Goal: Check status: Check status

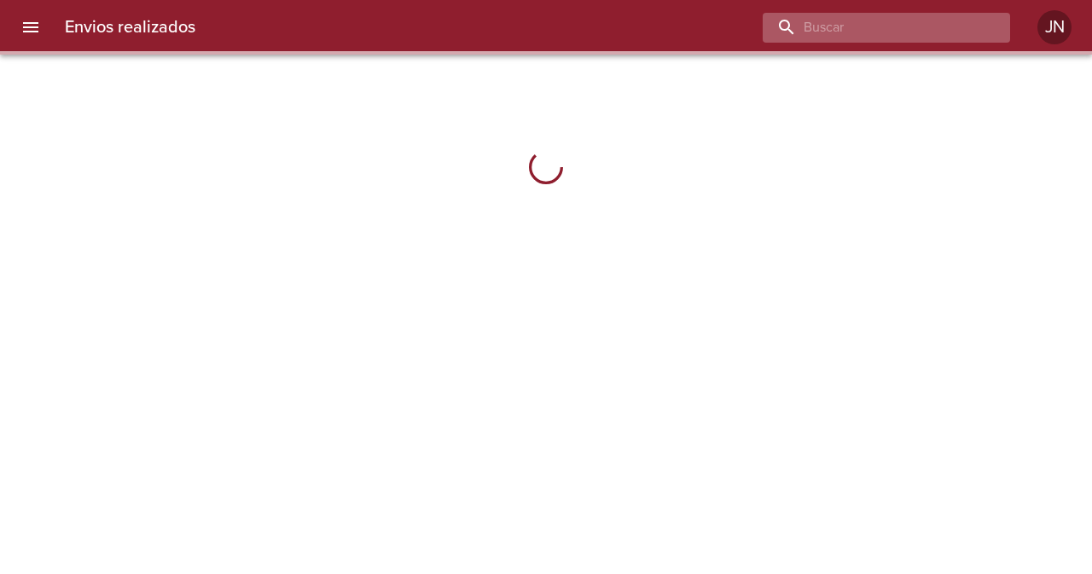
click at [972, 24] on input "buscar" at bounding box center [872, 28] width 218 height 30
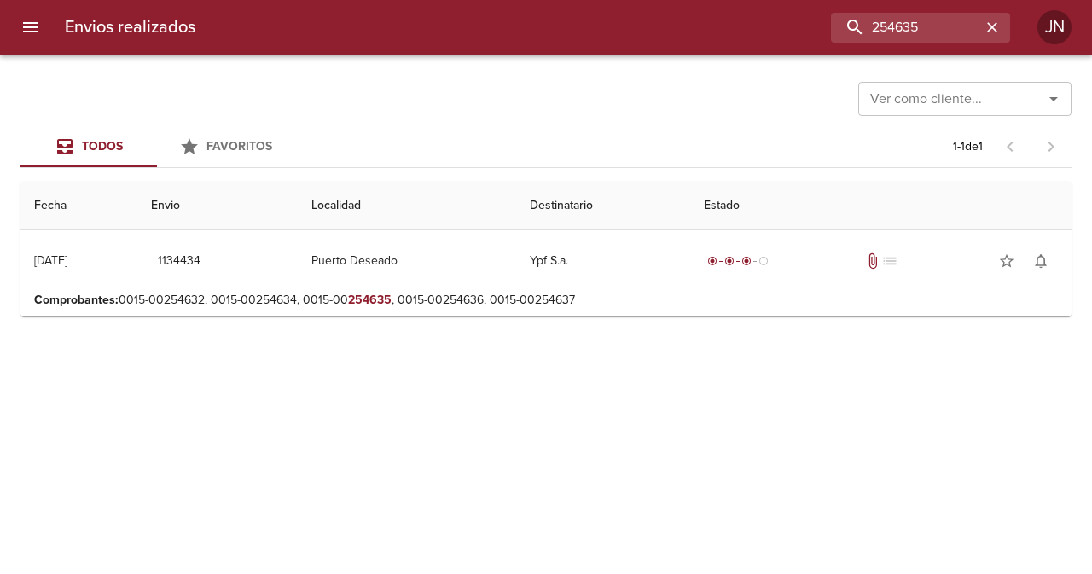
click at [927, 44] on div "Envios realizados 254635 JN" at bounding box center [546, 27] width 1092 height 55
click at [935, 30] on input "254635" at bounding box center [872, 28] width 218 height 30
click at [936, 29] on input "254635" at bounding box center [872, 28] width 218 height 30
type input "[PERSON_NAME]"
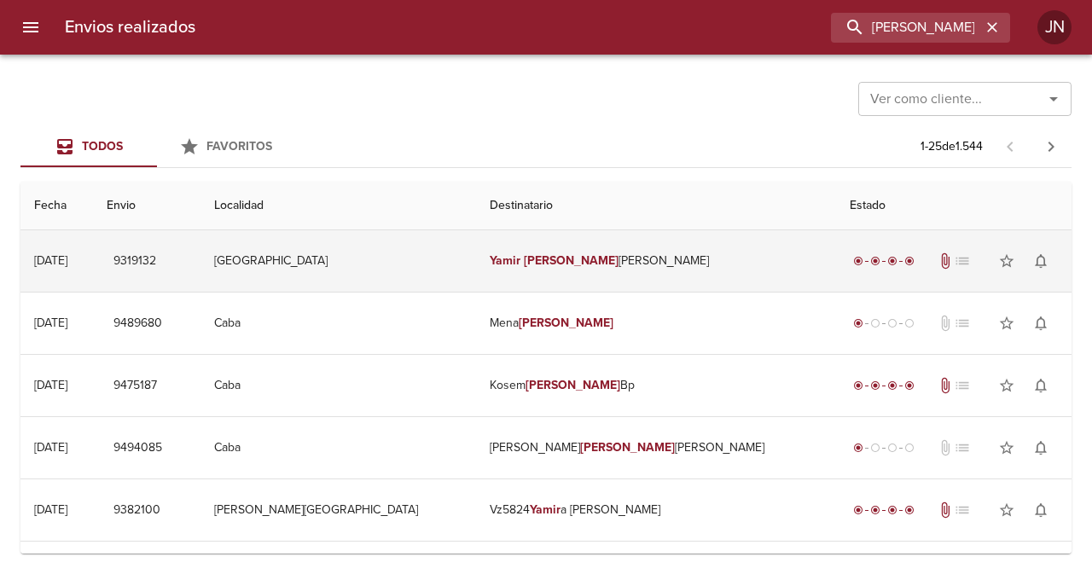
click at [567, 268] on td "[PERSON_NAME] [PERSON_NAME]" at bounding box center [656, 260] width 360 height 61
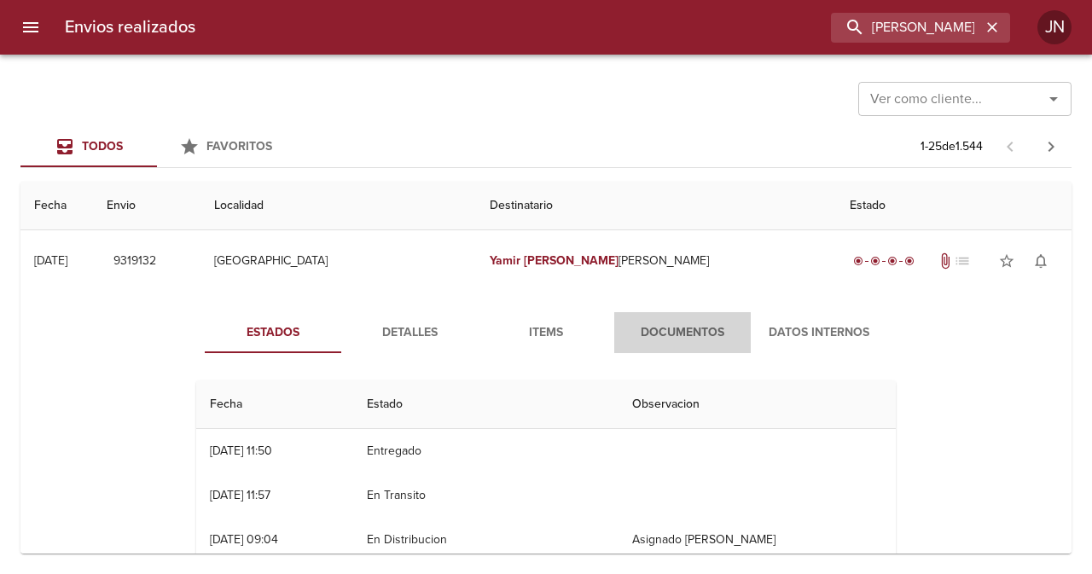
click at [650, 319] on button "Documentos" at bounding box center [683, 332] width 137 height 41
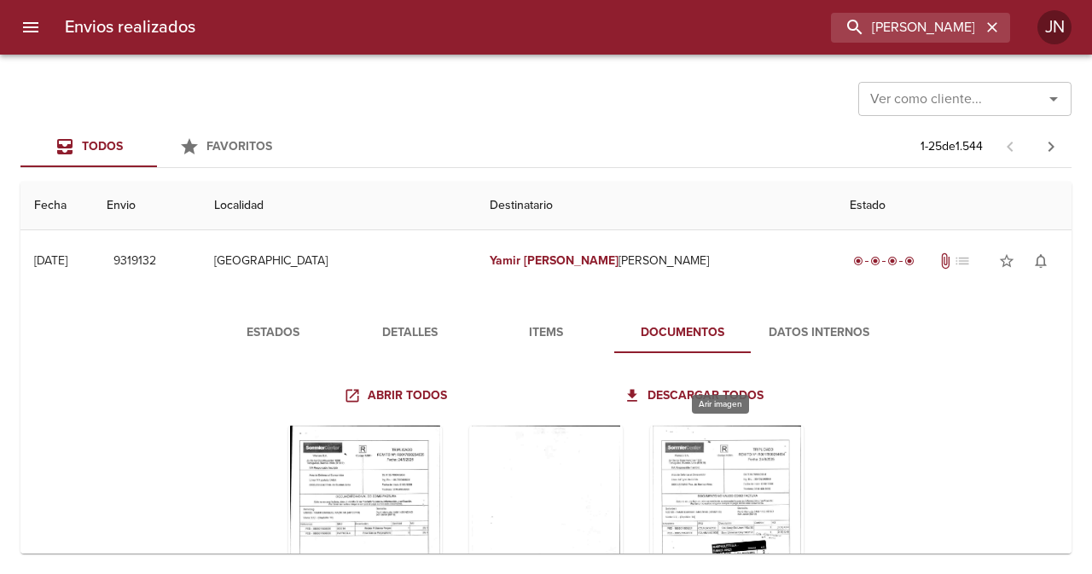
click at [714, 457] on div "Tabla de envíos del cliente" at bounding box center [727, 532] width 154 height 213
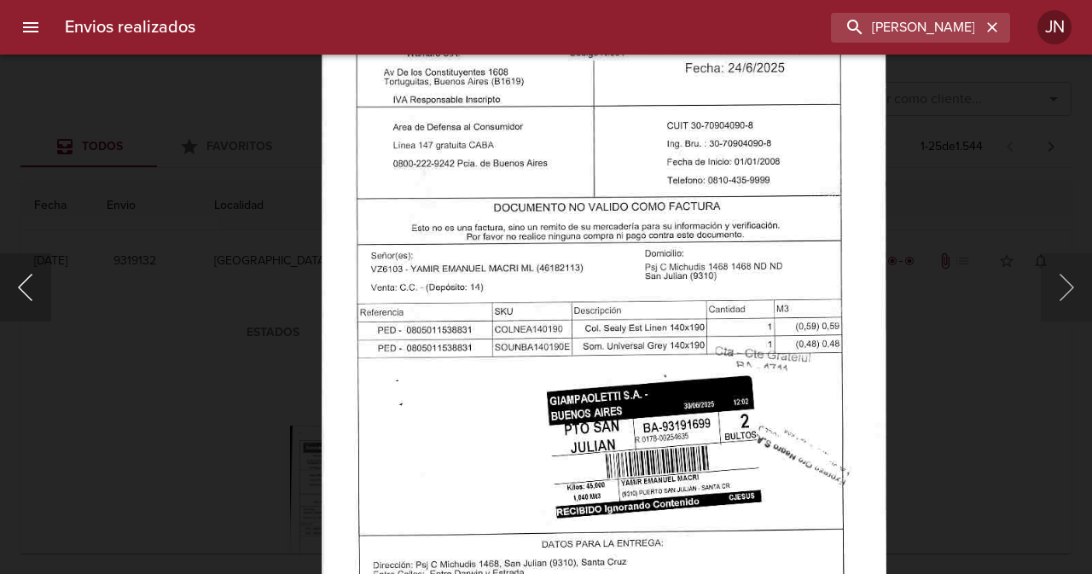
click at [32, 264] on button "Anterior" at bounding box center [25, 287] width 51 height 68
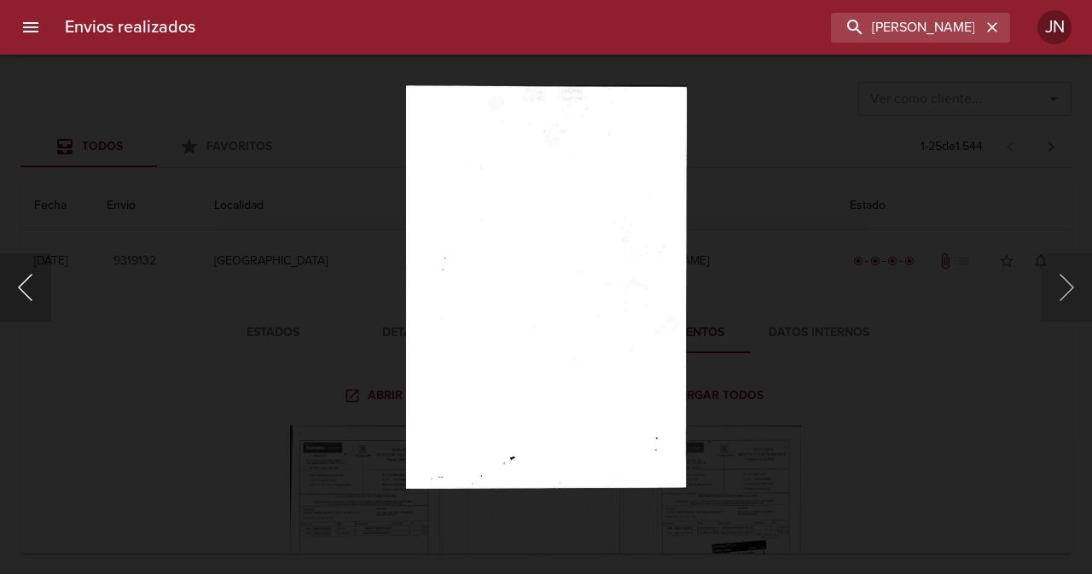
click at [32, 264] on button "Anterior" at bounding box center [25, 287] width 51 height 68
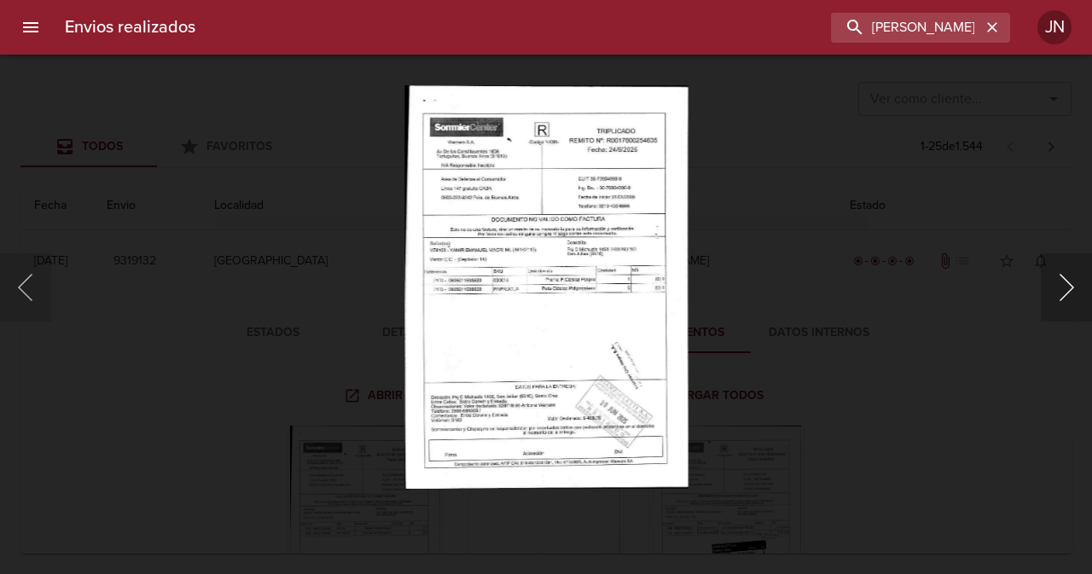
click at [1069, 279] on button "Siguiente" at bounding box center [1066, 287] width 51 height 68
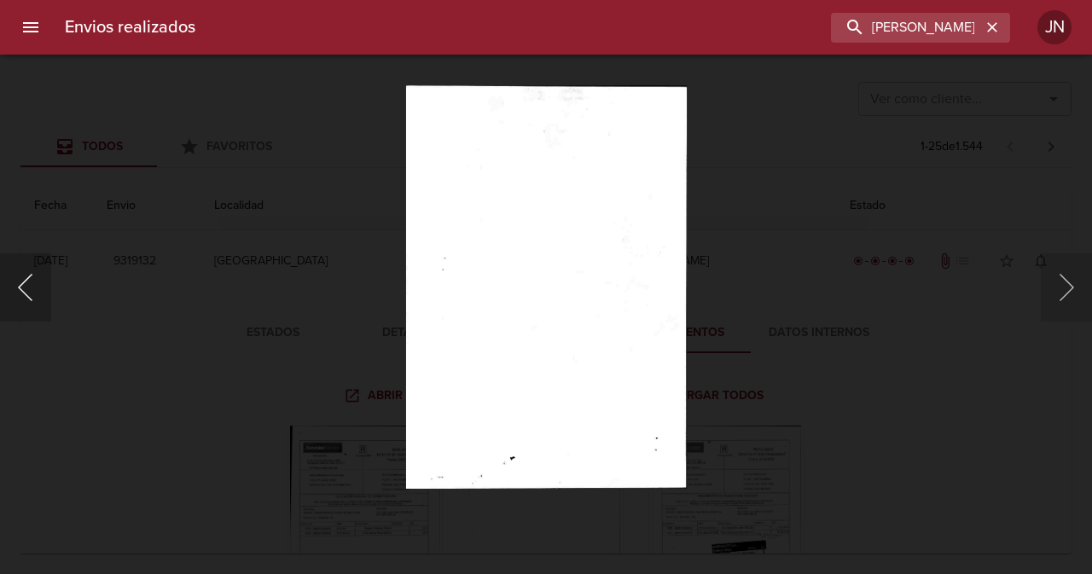
click at [35, 290] on button "Anterior" at bounding box center [25, 287] width 51 height 68
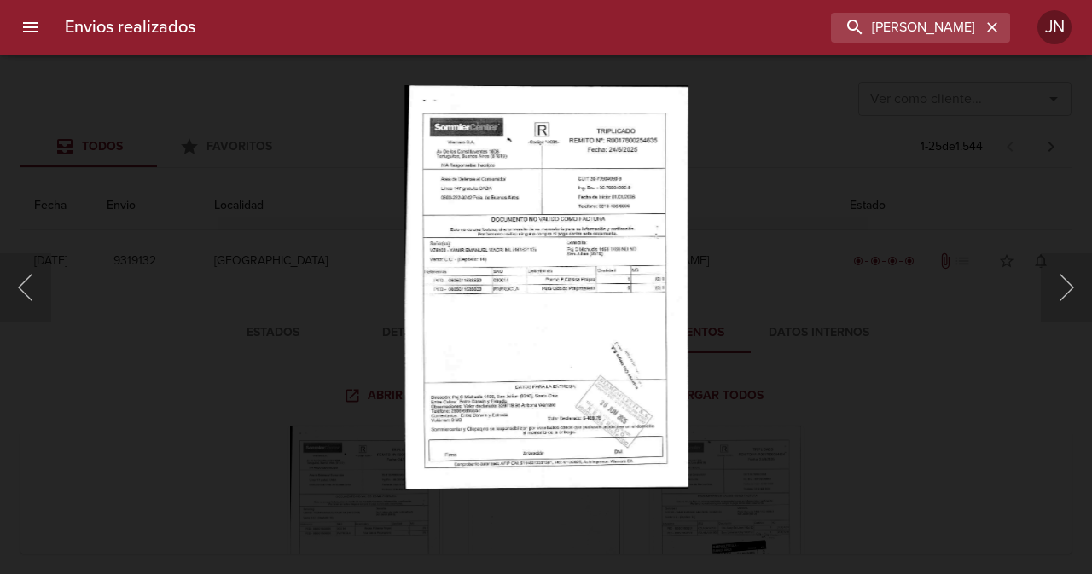
click at [524, 308] on img "Lightbox" at bounding box center [546, 287] width 283 height 404
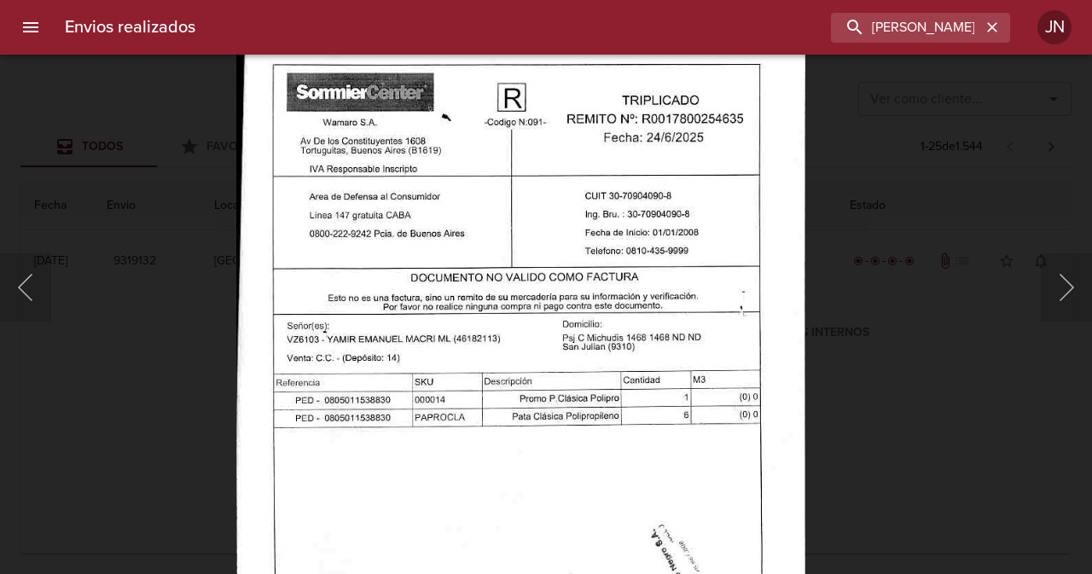
click at [498, 465] on img "Lightbox" at bounding box center [521, 414] width 570 height 811
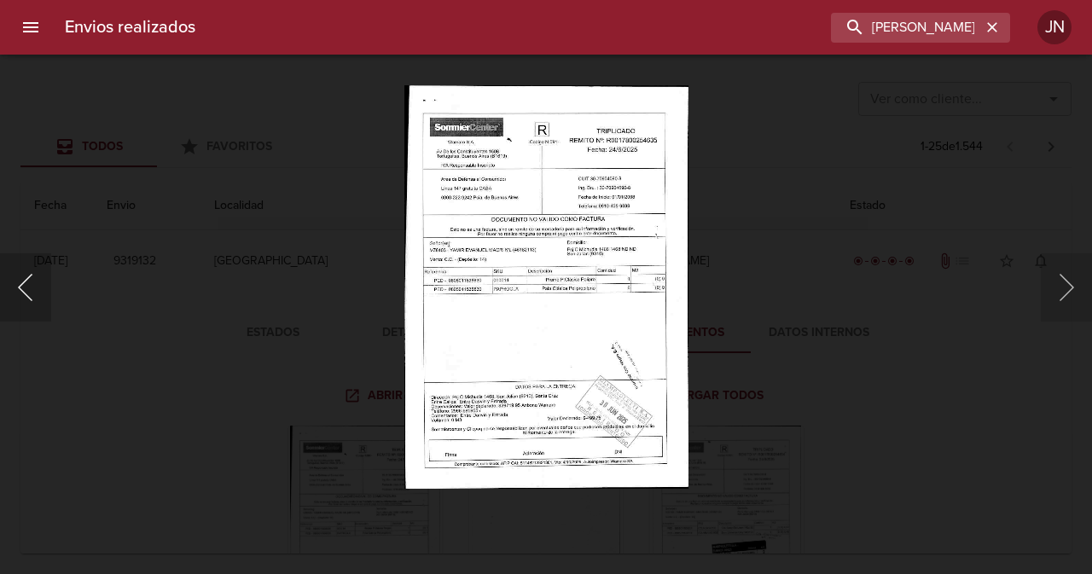
click at [28, 282] on button "Anterior" at bounding box center [25, 287] width 51 height 68
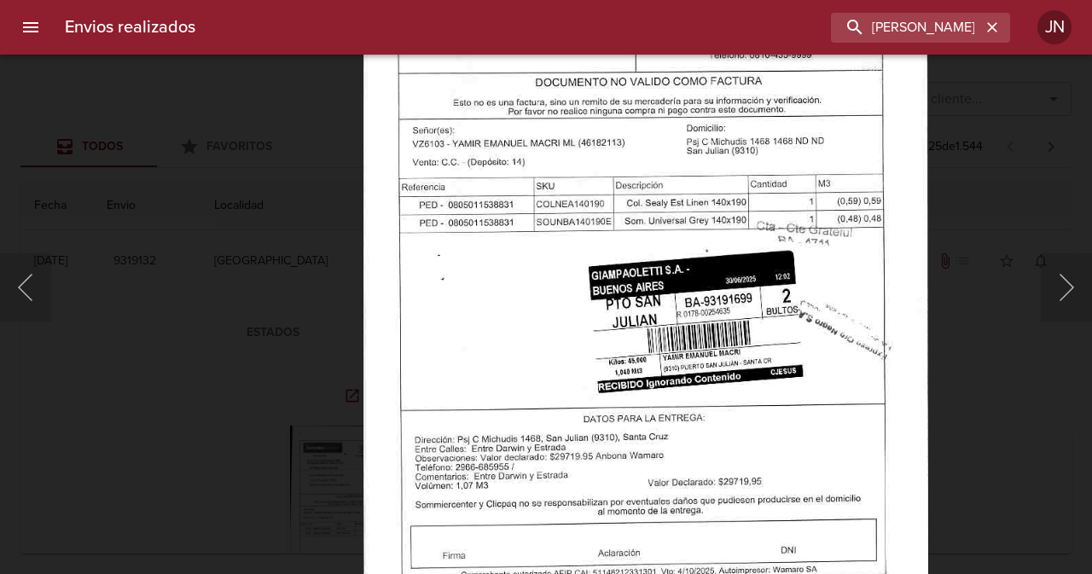
click at [648, 177] on img "Lightbox" at bounding box center [646, 220] width 566 height 811
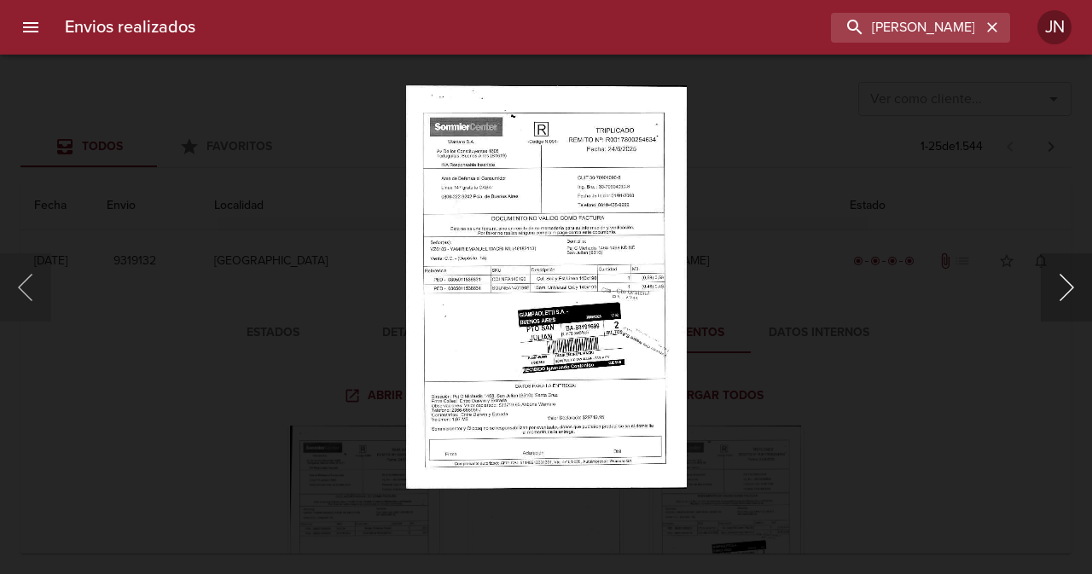
click at [1063, 283] on button "Siguiente" at bounding box center [1066, 287] width 51 height 68
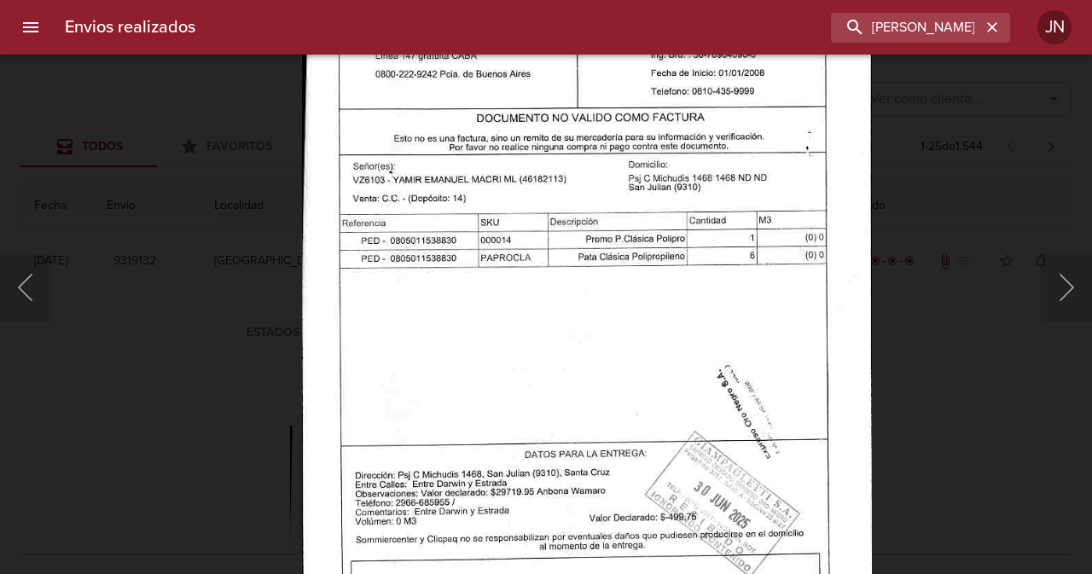
click at [591, 288] on img "Lightbox" at bounding box center [587, 254] width 570 height 811
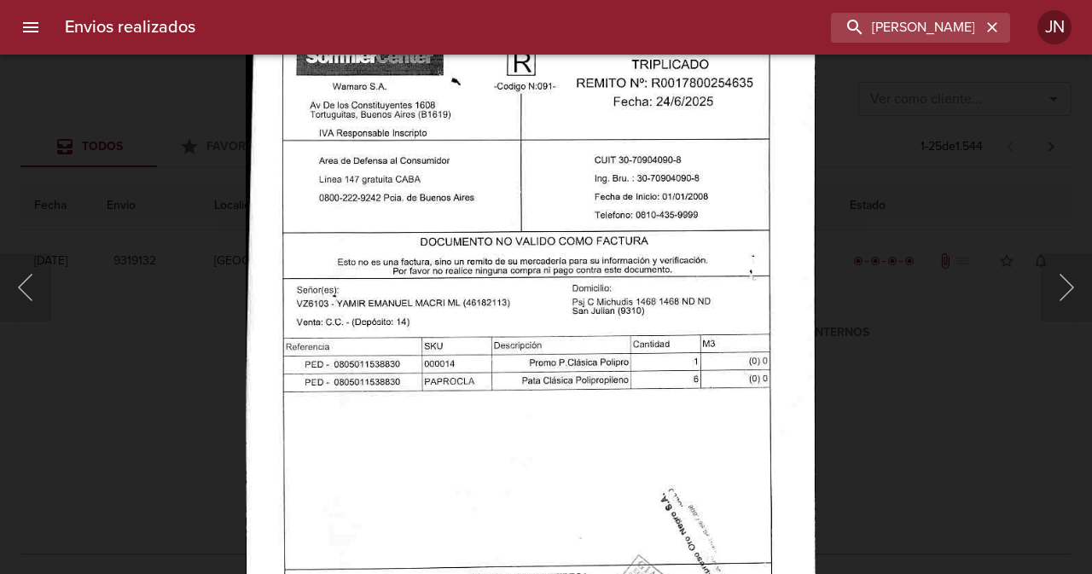
click at [617, 366] on img "Lightbox" at bounding box center [531, 378] width 570 height 811
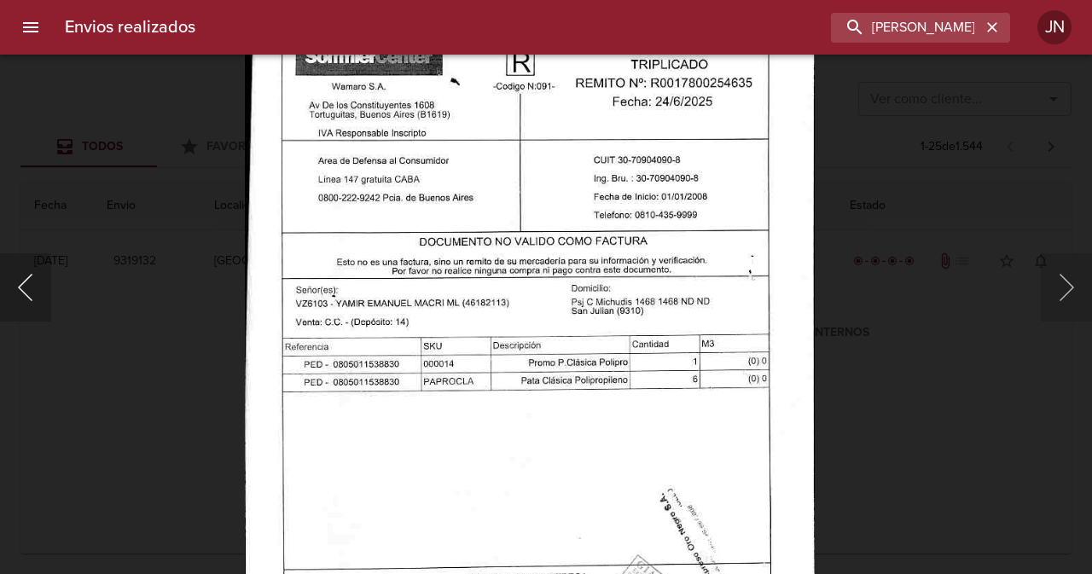
click at [25, 300] on button "Anterior" at bounding box center [25, 287] width 51 height 68
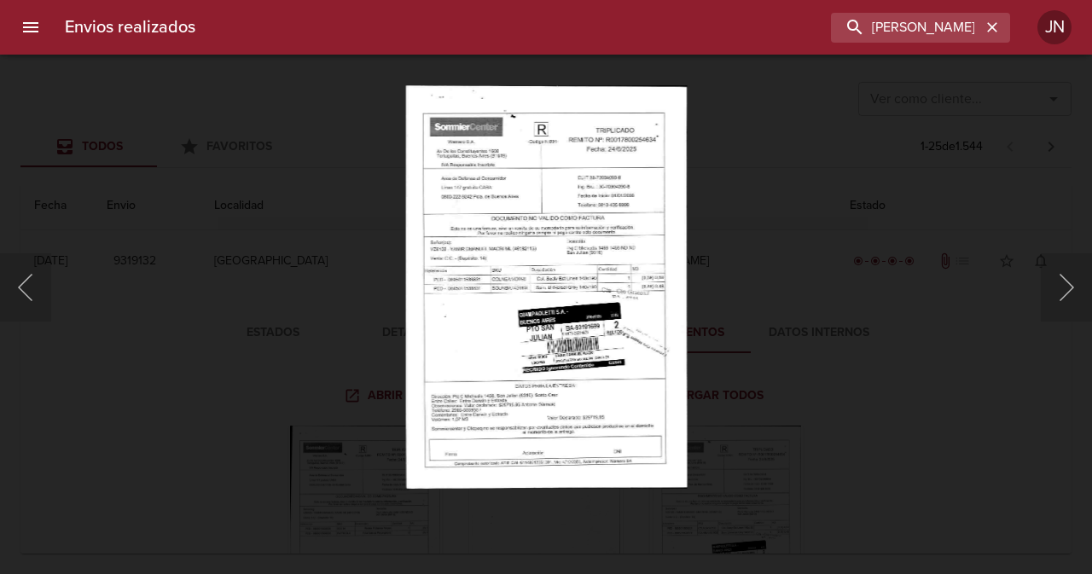
click at [533, 366] on img "Lightbox" at bounding box center [546, 287] width 282 height 404
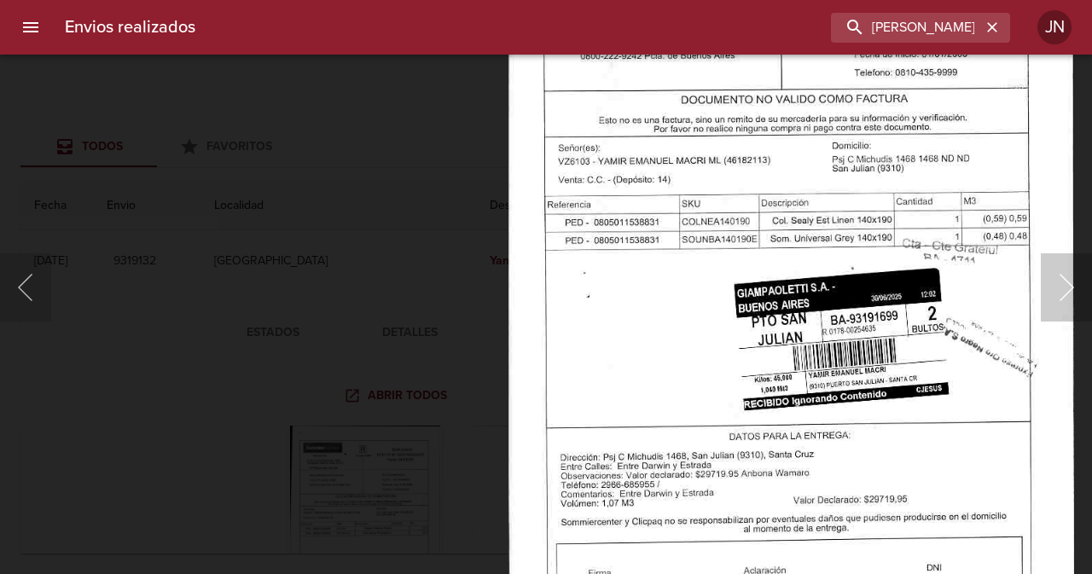
click at [1057, 291] on button "Siguiente" at bounding box center [1066, 287] width 51 height 68
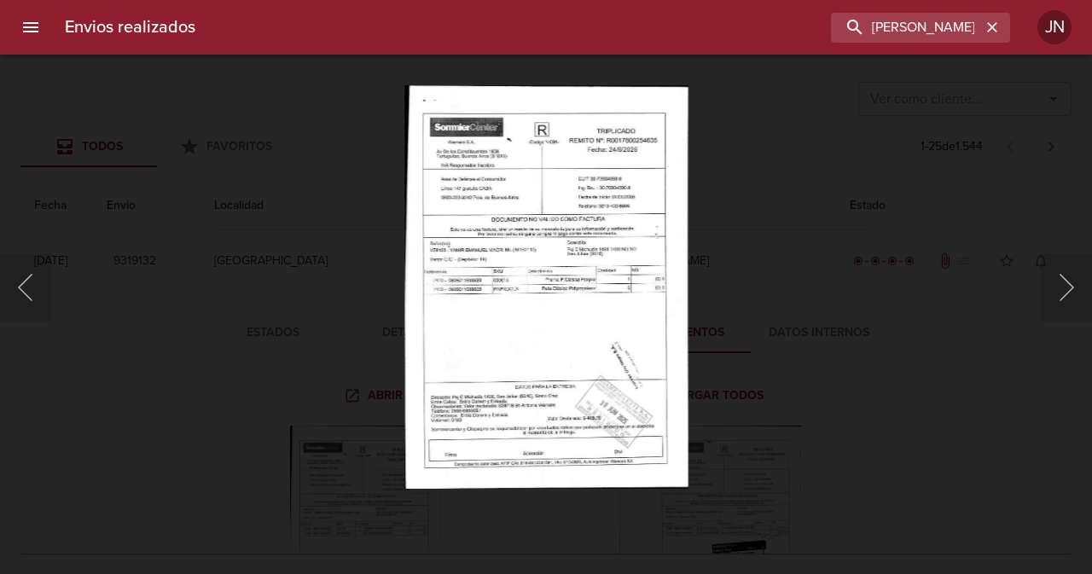
click at [588, 326] on img "Lightbox" at bounding box center [546, 287] width 283 height 404
click at [21, 285] on button "Anterior" at bounding box center [25, 287] width 51 height 68
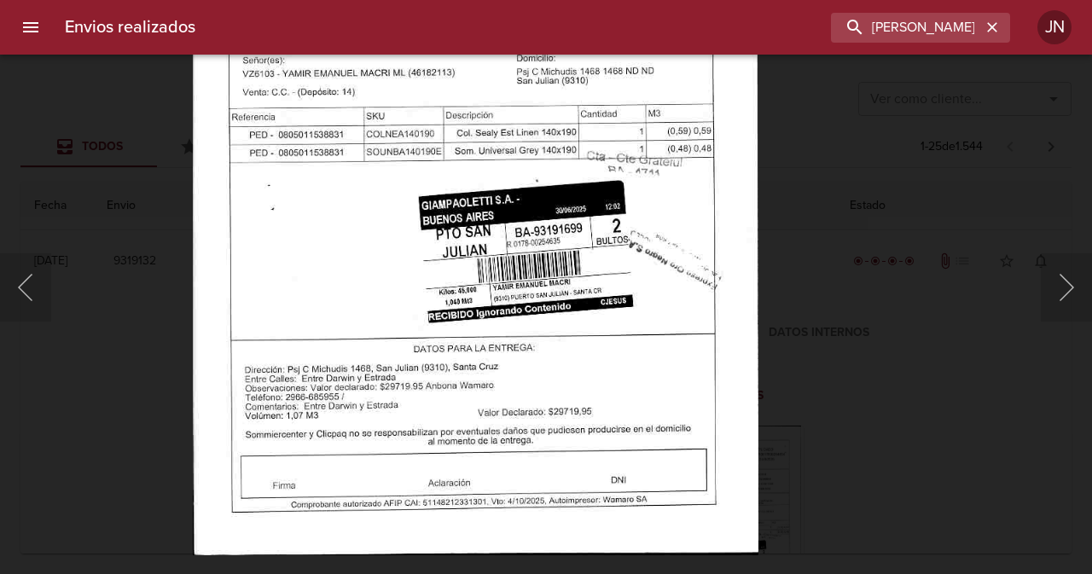
click at [62, 105] on div "Lightbox" at bounding box center [546, 287] width 1092 height 574
